Goal: Information Seeking & Learning: Learn about a topic

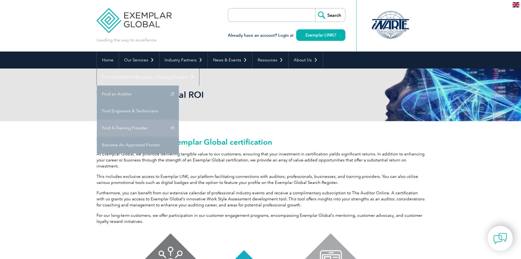
click at [179, 119] on link "Find A Training Provider" at bounding box center [138, 127] width 82 height 17
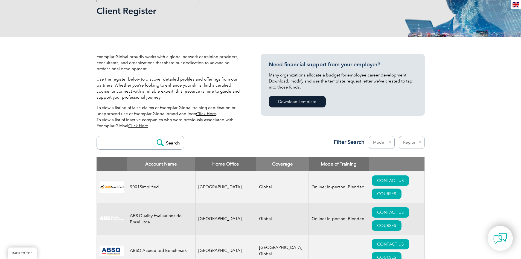
scroll to position [82, 0]
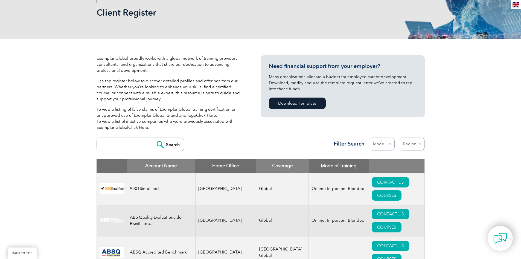
click at [139, 139] on input "search" at bounding box center [127, 144] width 54 height 13
click at [130, 143] on input "search" at bounding box center [127, 144] width 54 height 13
paste input "ISO 14001:2015"
type input "ISO 14001:2015"
click at [154, 138] on input "Search" at bounding box center [169, 144] width 30 height 13
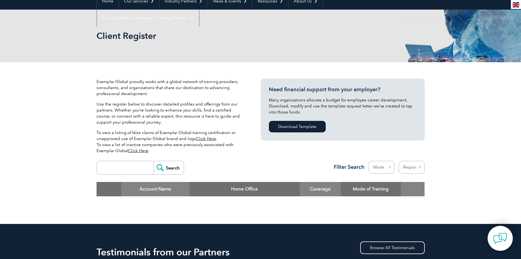
scroll to position [137, 0]
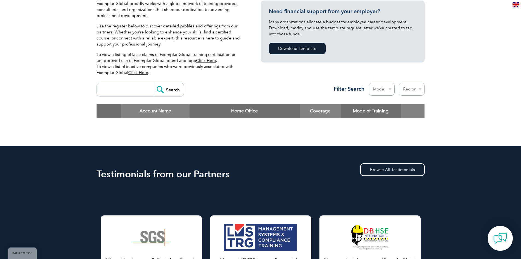
click at [126, 87] on input "search" at bounding box center [127, 89] width 54 height 13
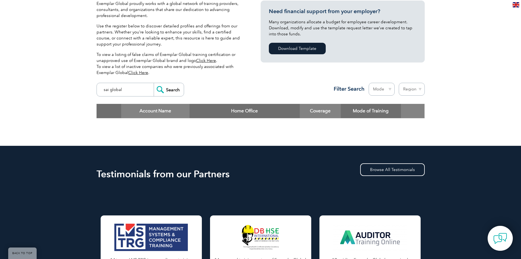
type input "sai global"
click at [154, 83] on input "Search" at bounding box center [169, 89] width 30 height 13
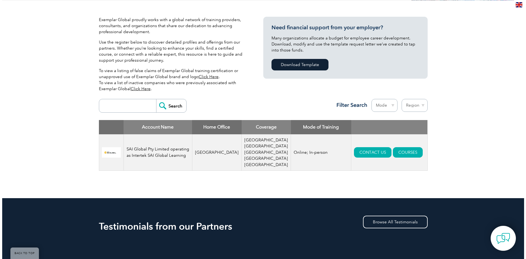
scroll to position [137, 0]
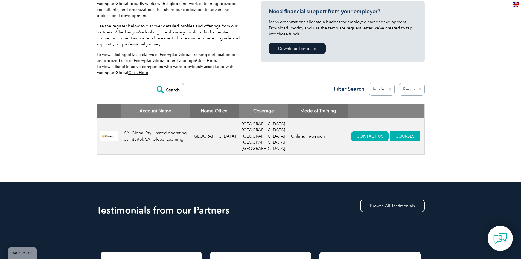
click at [395, 131] on link "COURSES" at bounding box center [405, 136] width 30 height 10
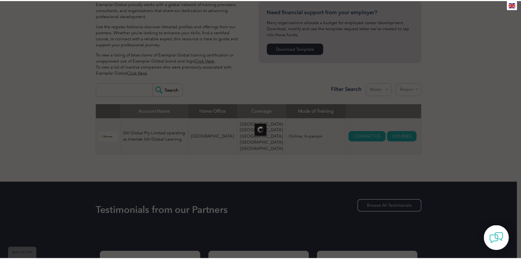
scroll to position [0, 0]
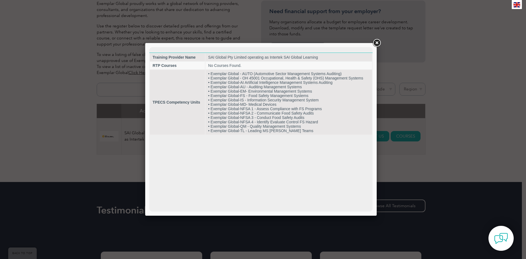
click at [375, 43] on link at bounding box center [376, 43] width 10 height 10
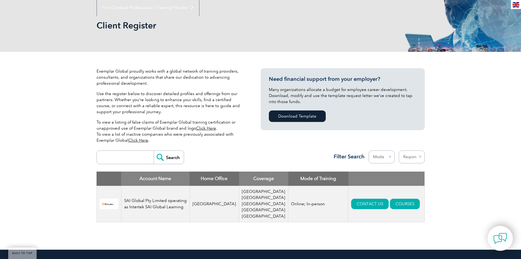
scroll to position [82, 0]
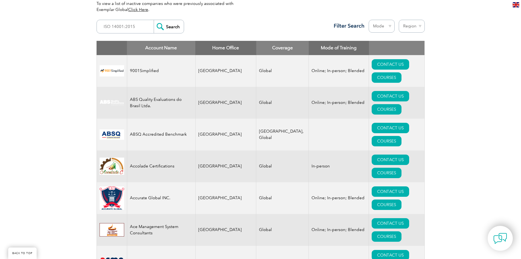
scroll to position [164, 0]
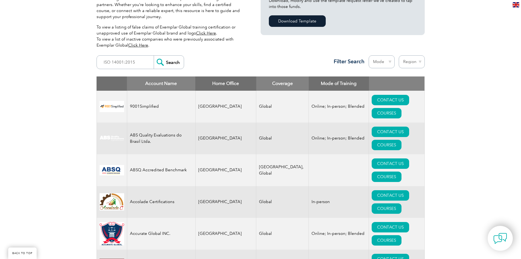
click at [227, 80] on th "Home Office" at bounding box center [225, 83] width 61 height 14
click at [416, 62] on select "Region Australia Bahrain Bangladesh Brazil Canada Colombia Dominican Republic E…" at bounding box center [412, 61] width 26 height 13
select select "[GEOGRAPHIC_DATA]"
click at [399, 55] on select "Region Australia Bahrain Bangladesh Brazil Canada Colombia Dominican Republic E…" at bounding box center [412, 61] width 26 height 13
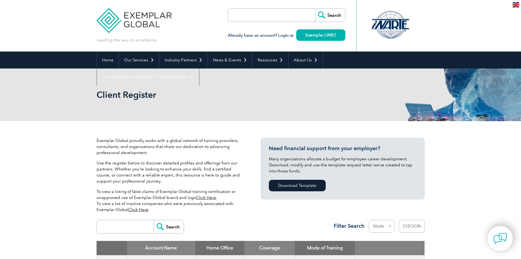
select select "[GEOGRAPHIC_DATA]"
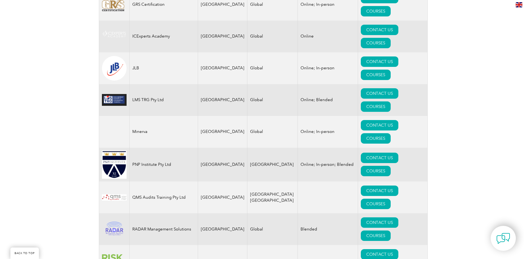
scroll to position [547, 0]
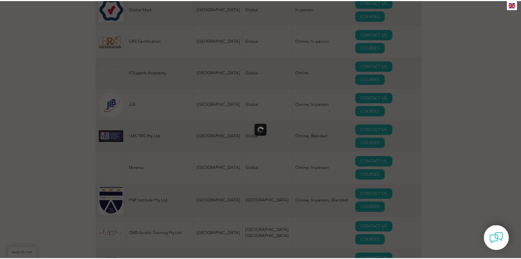
scroll to position [0, 0]
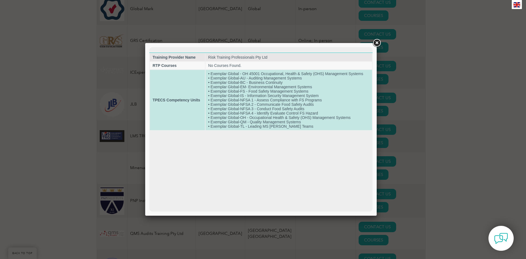
click at [170, 99] on strong "TPECS Competency Units" at bounding box center [175, 100] width 47 height 4
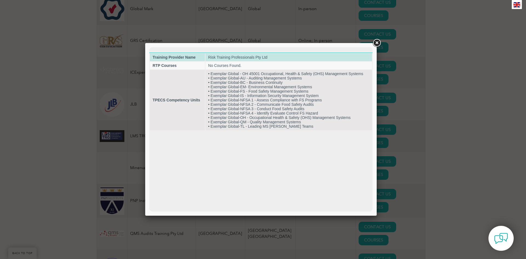
click at [246, 57] on td "Risk Training Professionals Pty Ltd" at bounding box center [288, 57] width 166 height 8
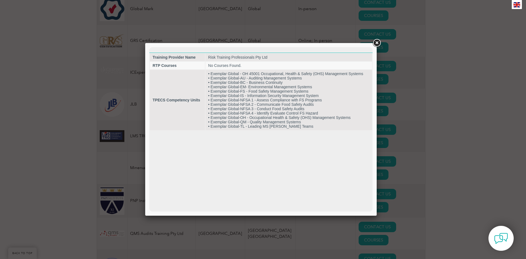
click at [378, 43] on link at bounding box center [376, 43] width 10 height 10
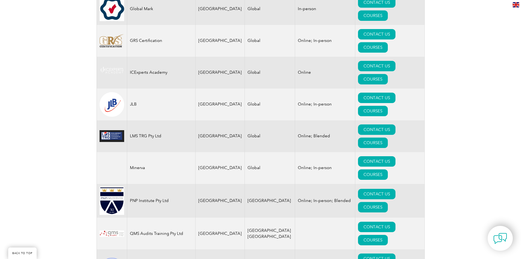
drag, startPoint x: 194, startPoint y: 136, endPoint x: 129, endPoint y: 136, distance: 65.4
copy td "Risk Training Professionals Pty Ltd"
